Goal: Task Accomplishment & Management: Manage account settings

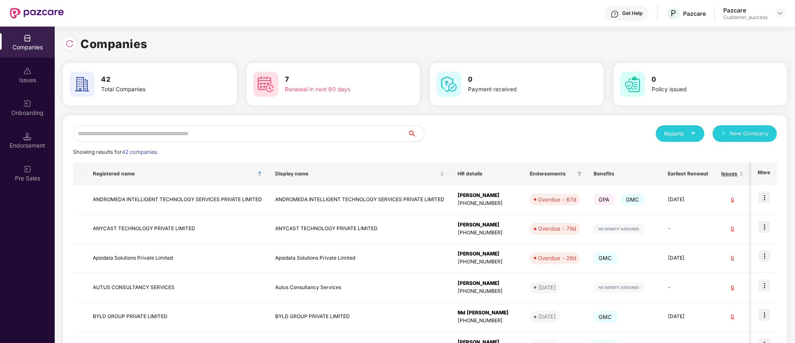
click at [259, 131] on input "text" at bounding box center [240, 133] width 335 height 17
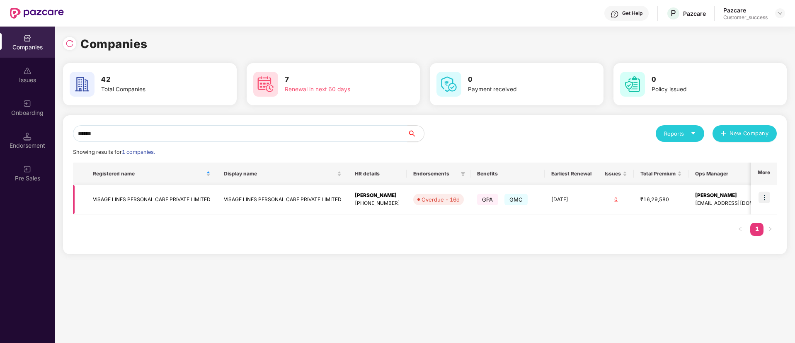
type input "******"
click at [768, 198] on img at bounding box center [765, 198] width 12 height 12
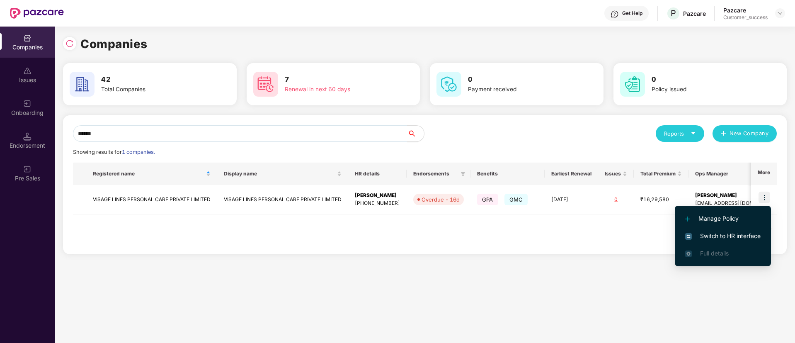
click at [748, 235] on span "Switch to HR interface" at bounding box center [722, 235] width 75 height 9
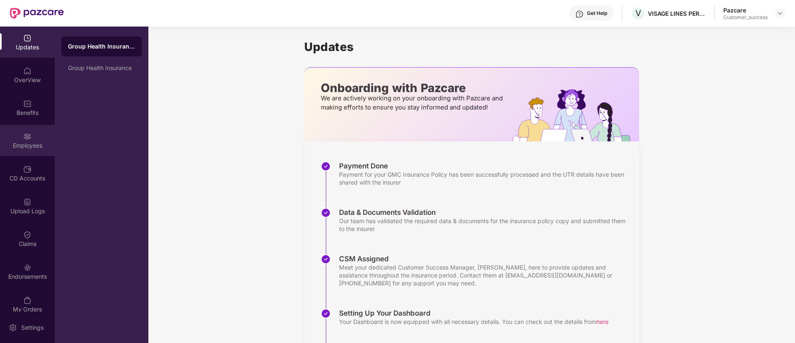
click at [25, 136] on img at bounding box center [27, 136] width 8 height 8
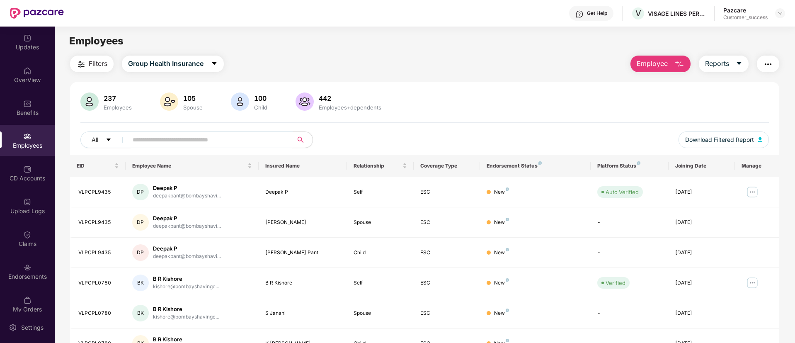
click at [168, 139] on input "text" at bounding box center [207, 140] width 149 height 12
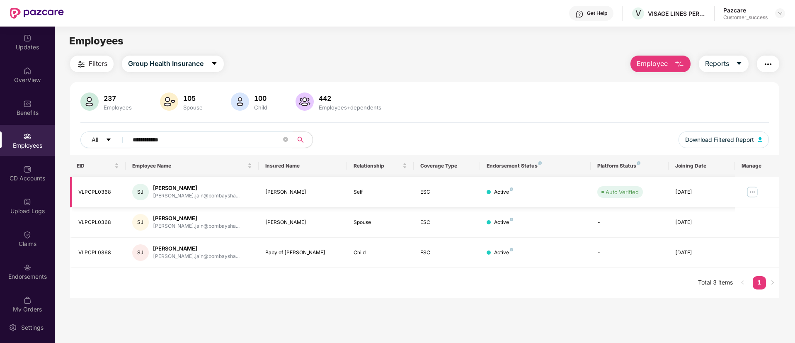
type input "**********"
click at [751, 194] on img at bounding box center [752, 191] width 13 height 13
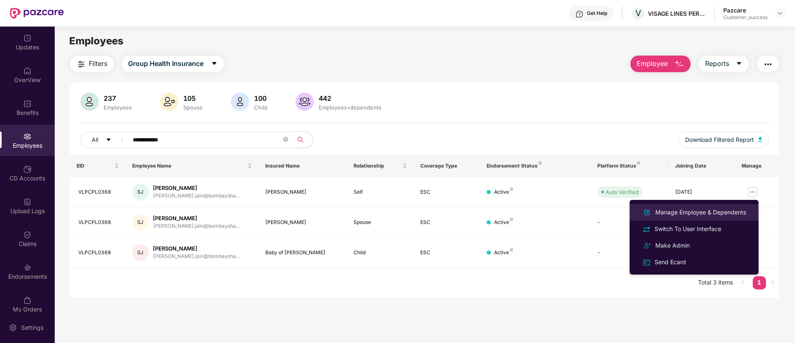
click at [719, 218] on li "Manage Employee & Dependents" at bounding box center [694, 212] width 129 height 17
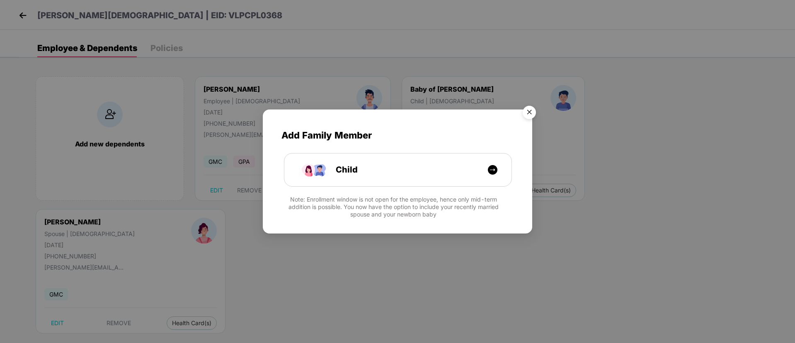
click at [532, 114] on img "Close" at bounding box center [529, 113] width 23 height 23
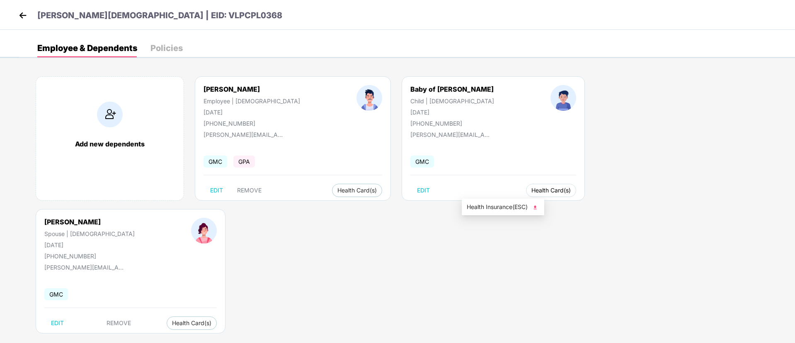
click at [532, 188] on span "Health Card(s)" at bounding box center [551, 190] width 39 height 4
click at [504, 205] on span "Health Insurance(ESC)" at bounding box center [503, 206] width 73 height 9
click at [26, 16] on img at bounding box center [23, 15] width 12 height 12
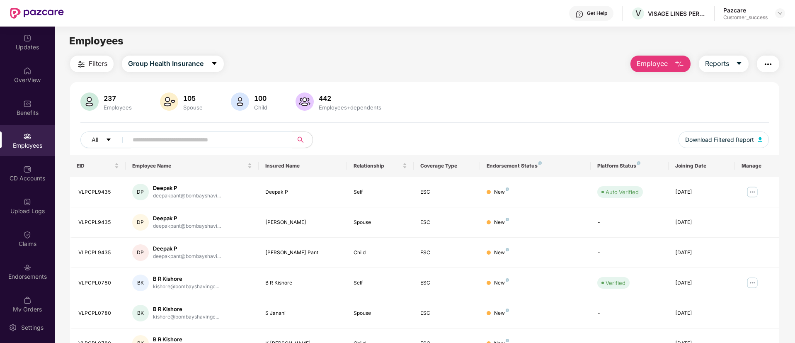
click at [770, 71] on button "button" at bounding box center [768, 64] width 22 height 17
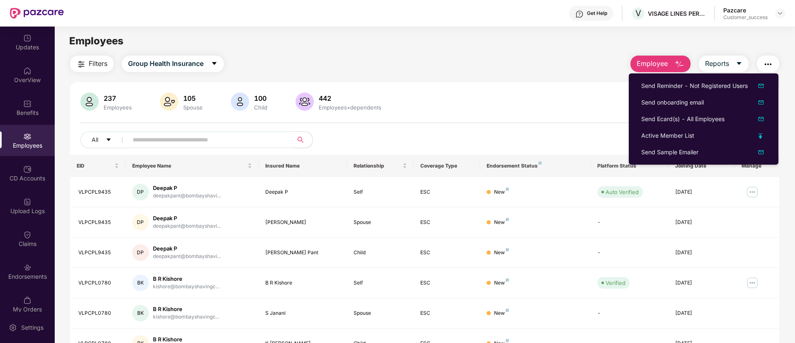
click at [479, 76] on div "Filters Group Health Insurance Employee Reports 237 Employees 105 Spouse 100 Ch…" at bounding box center [424, 283] width 709 height 454
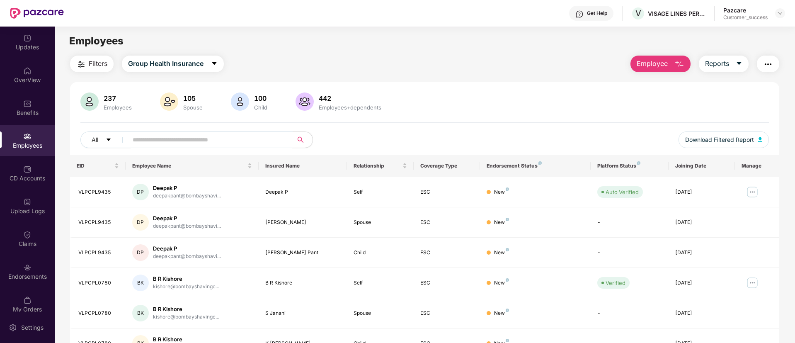
click at [189, 134] on input "text" at bounding box center [207, 140] width 149 height 12
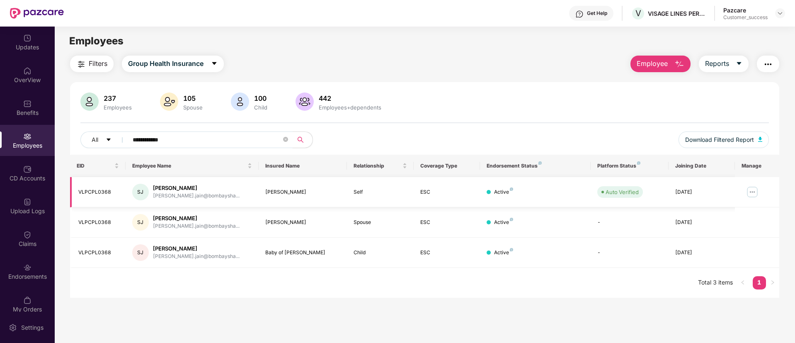
type input "**********"
click at [752, 190] on img at bounding box center [752, 191] width 13 height 13
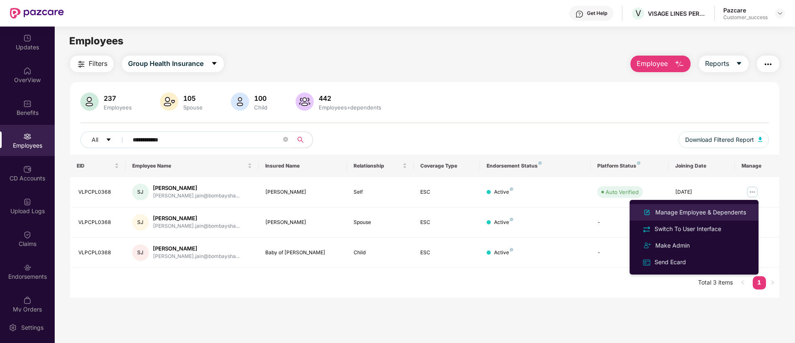
click at [721, 211] on div "Manage Employee & Dependents" at bounding box center [701, 212] width 94 height 9
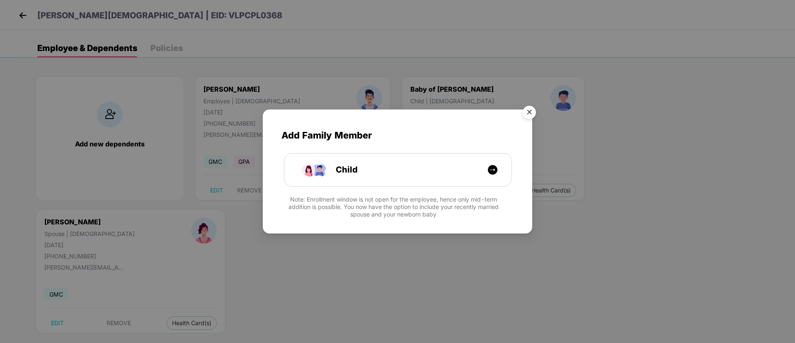
click at [529, 114] on img "Close" at bounding box center [529, 113] width 23 height 23
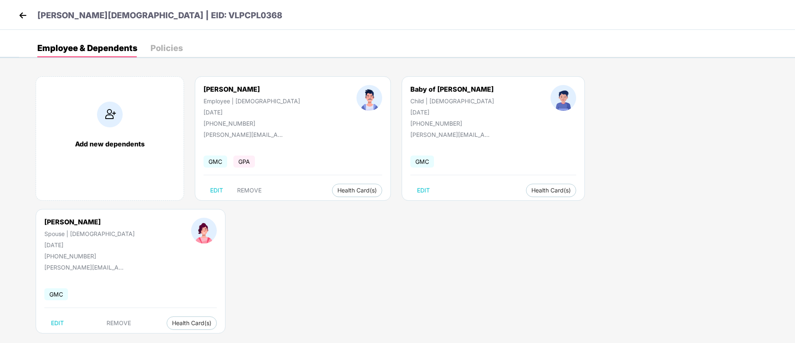
click at [24, 16] on img at bounding box center [23, 15] width 12 height 12
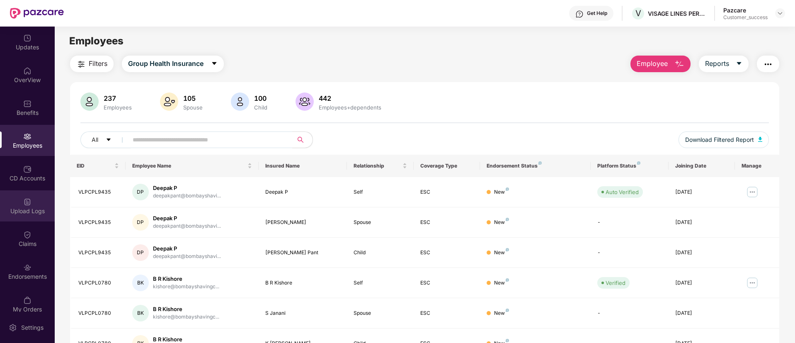
click at [29, 212] on div "Upload Logs" at bounding box center [27, 211] width 55 height 8
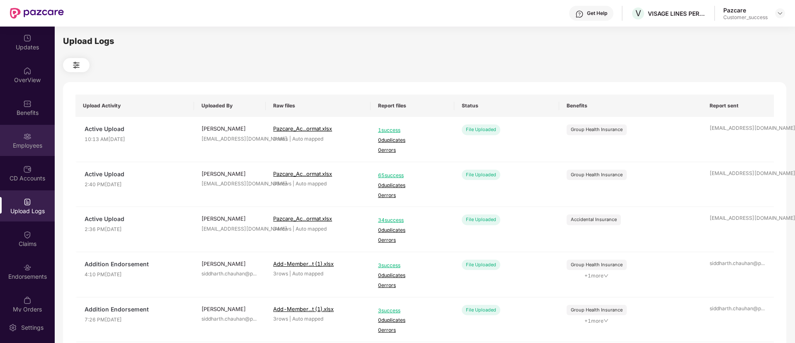
click at [40, 145] on div "Employees" at bounding box center [27, 145] width 55 height 8
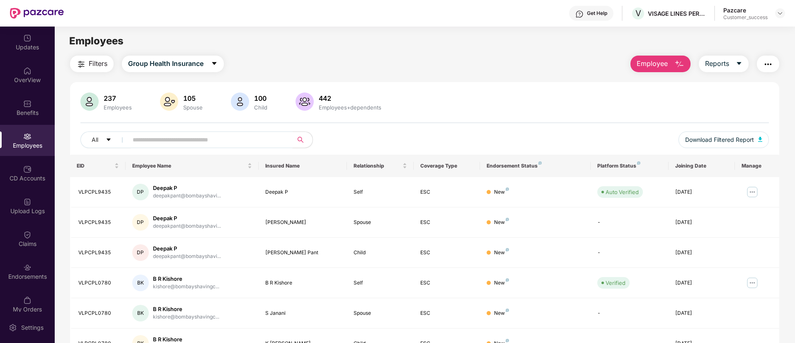
click at [222, 141] on input "text" at bounding box center [207, 140] width 149 height 12
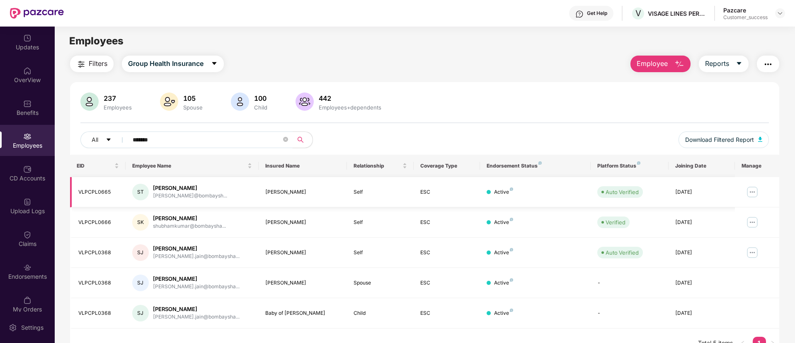
scroll to position [27, 0]
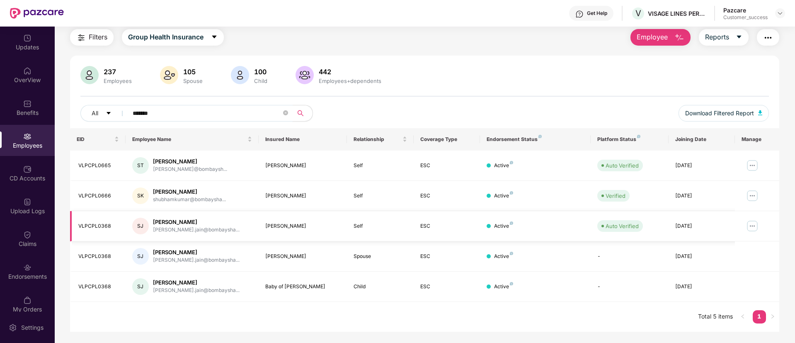
type input "*******"
click at [750, 230] on img at bounding box center [752, 225] width 13 height 13
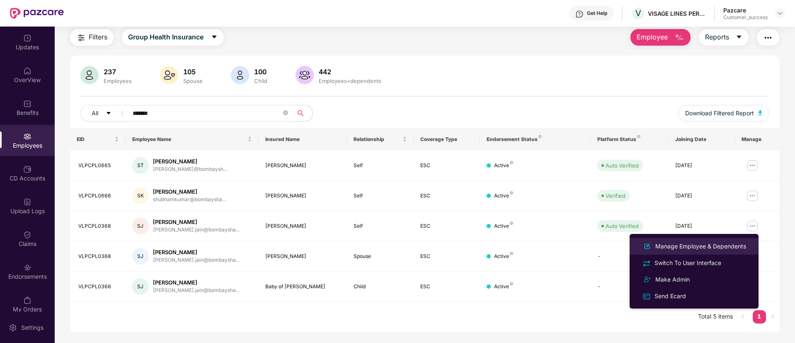
click at [708, 250] on div "Manage Employee & Dependents" at bounding box center [701, 246] width 94 height 9
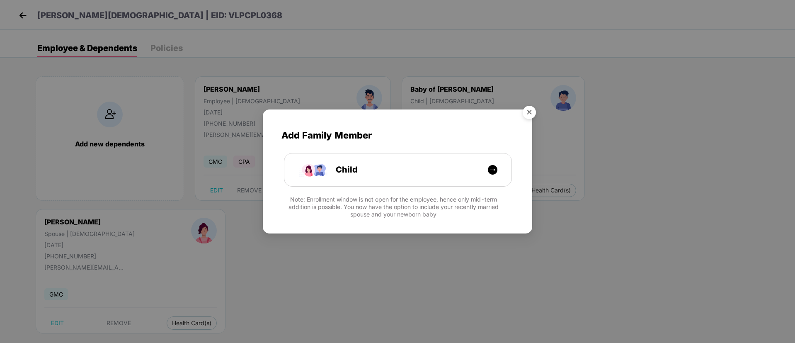
click at [529, 111] on img "Close" at bounding box center [529, 113] width 23 height 23
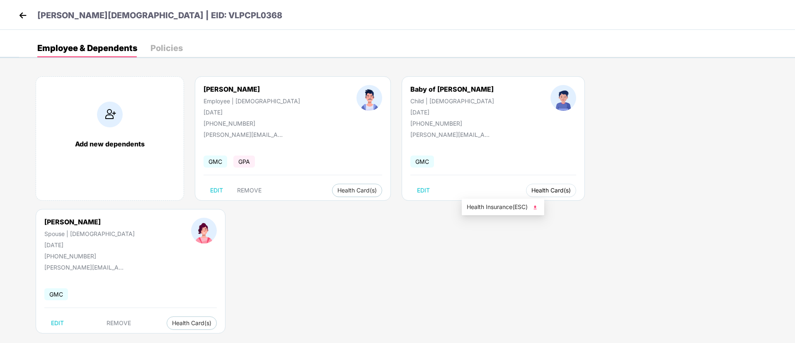
click at [532, 192] on span "Health Card(s)" at bounding box center [551, 190] width 39 height 4
click at [503, 206] on span "Health Insurance(ESC)" at bounding box center [503, 206] width 73 height 9
click at [332, 196] on button "Health Card(s)" at bounding box center [357, 190] width 50 height 13
click at [327, 206] on span "Health Insurance(ESC)" at bounding box center [325, 206] width 73 height 9
